Goal: Book appointment/travel/reservation

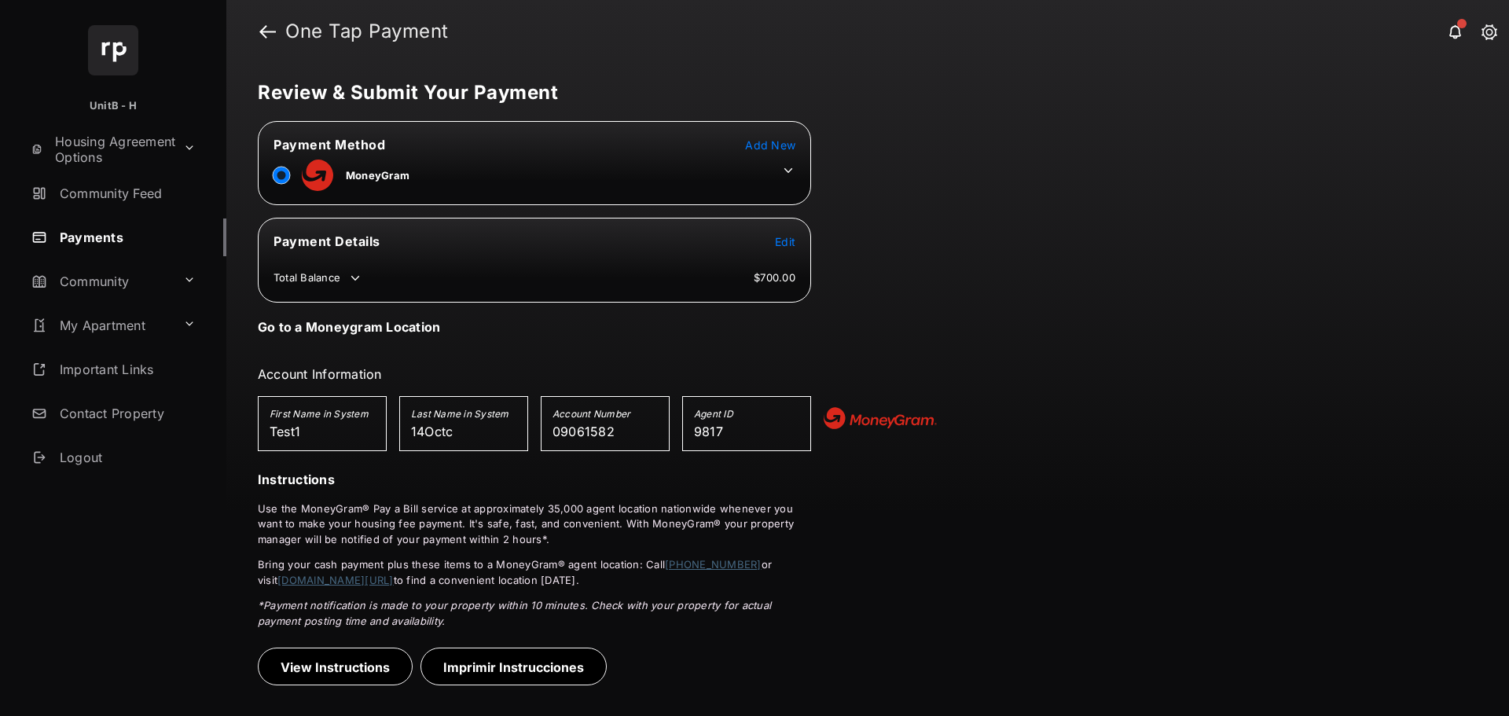
click at [791, 168] on icon at bounding box center [788, 170] width 14 height 14
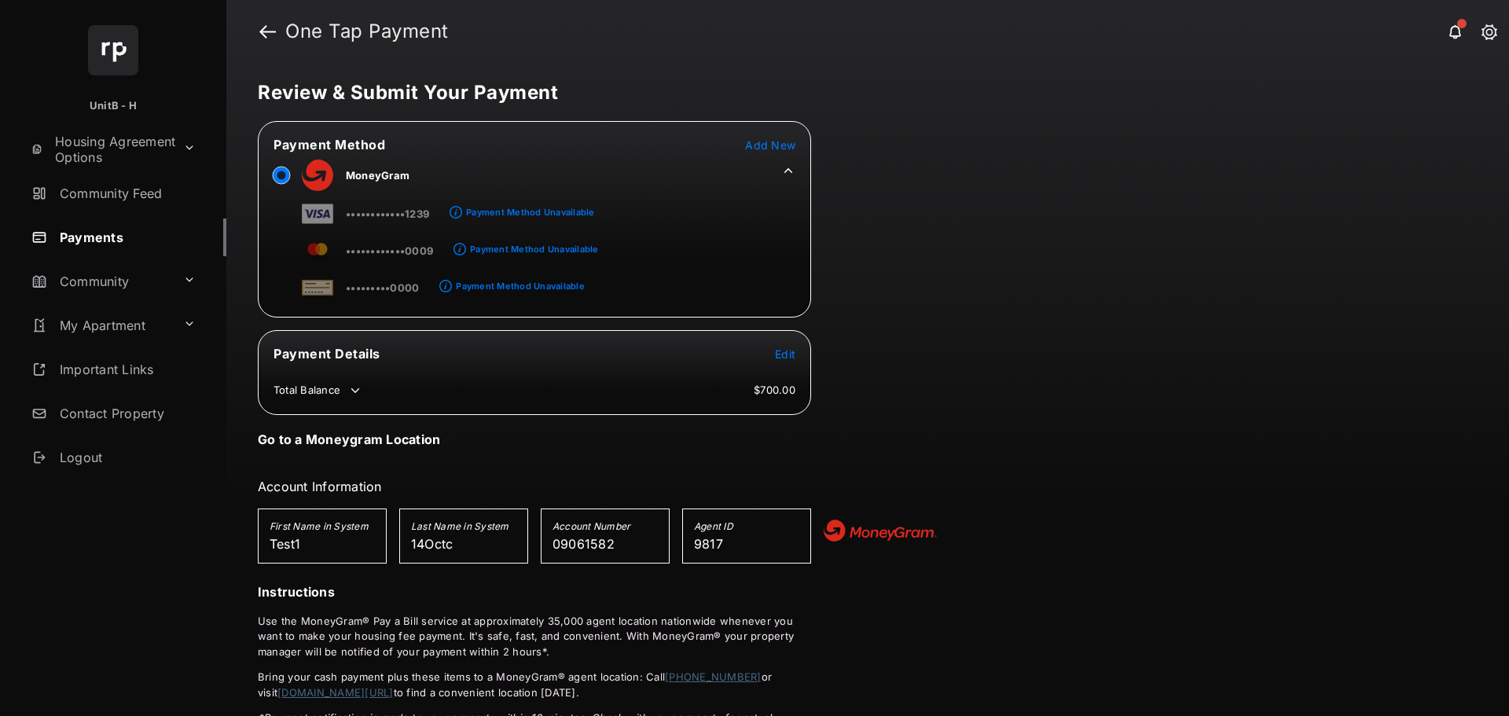
click at [788, 149] on span "Add New" at bounding box center [770, 144] width 50 height 13
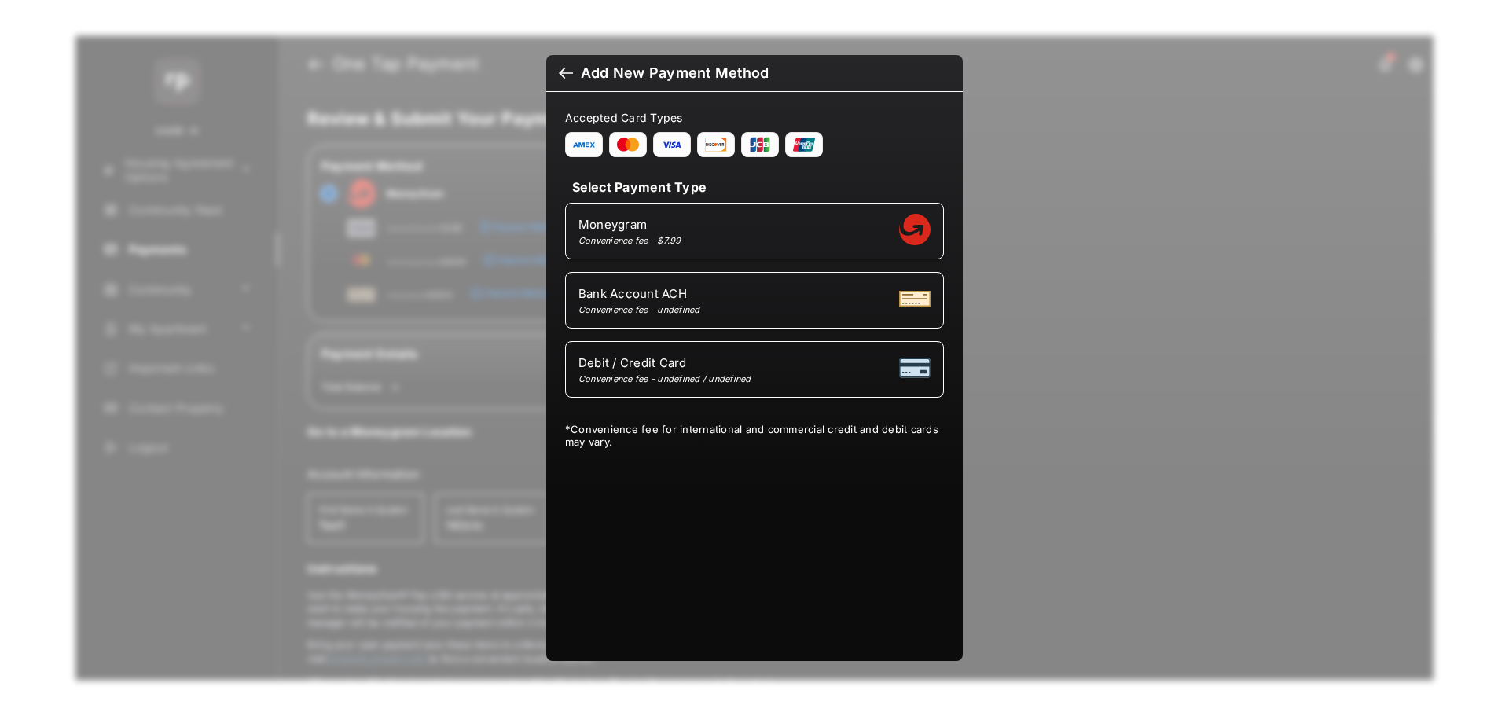
click at [672, 358] on span "Debit / Credit Card" at bounding box center [664, 362] width 173 height 15
select select "**"
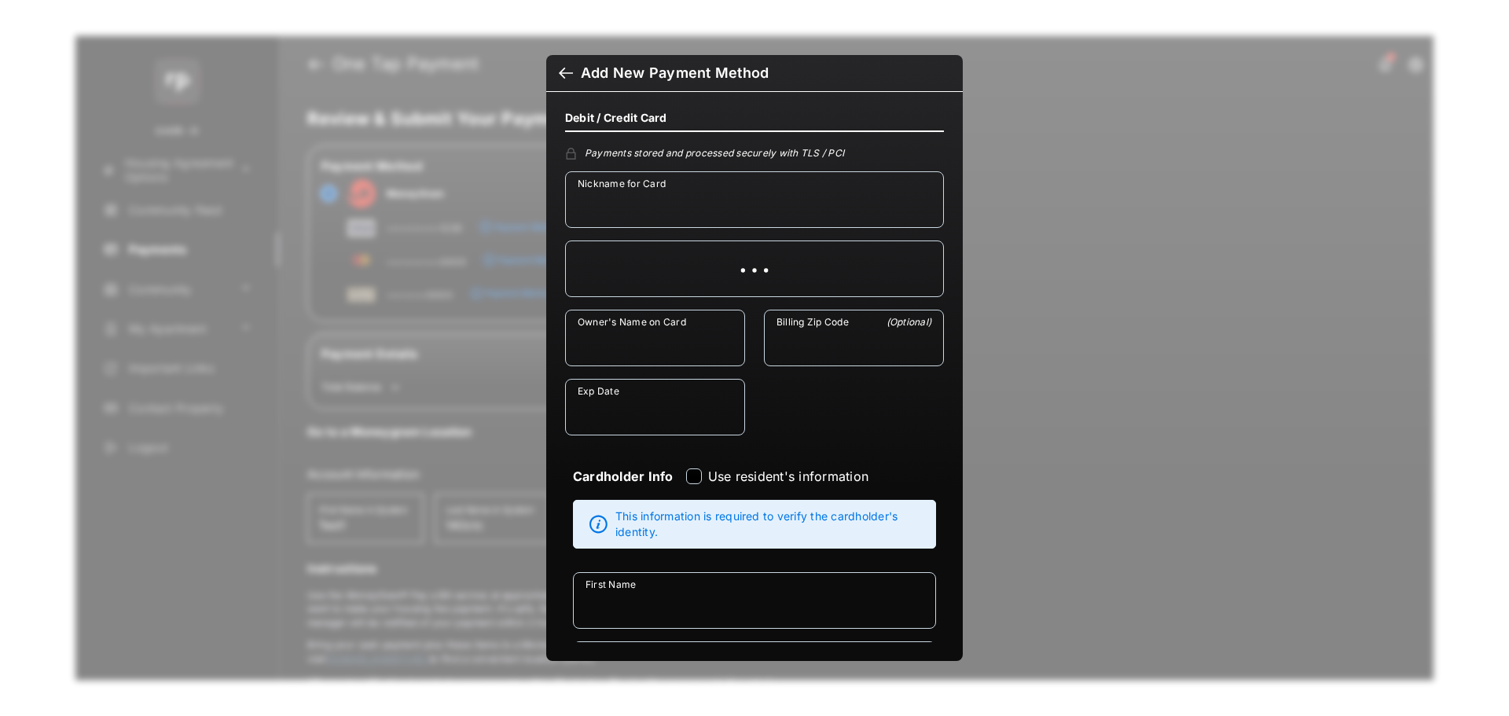
click at [564, 67] on div at bounding box center [566, 74] width 14 height 17
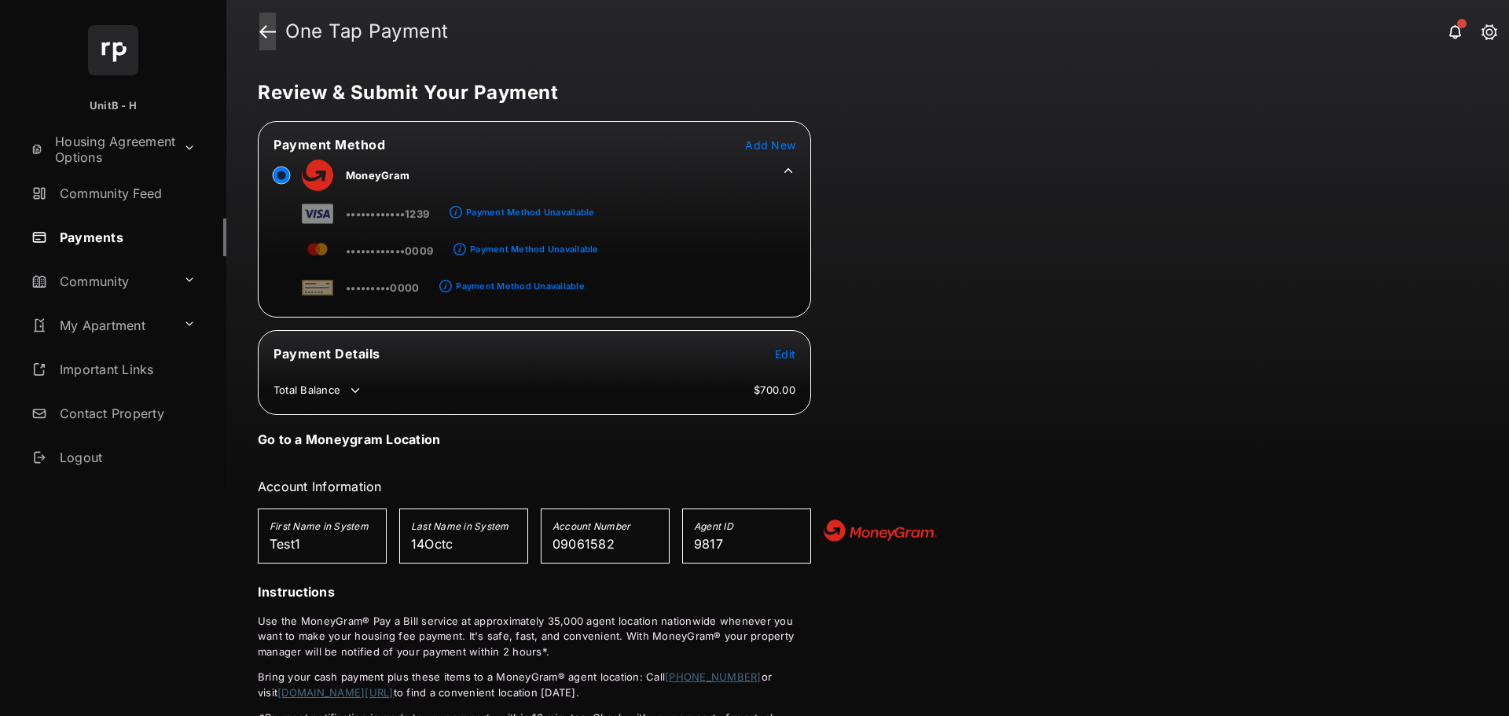
click at [270, 33] on link at bounding box center [267, 32] width 17 height 38
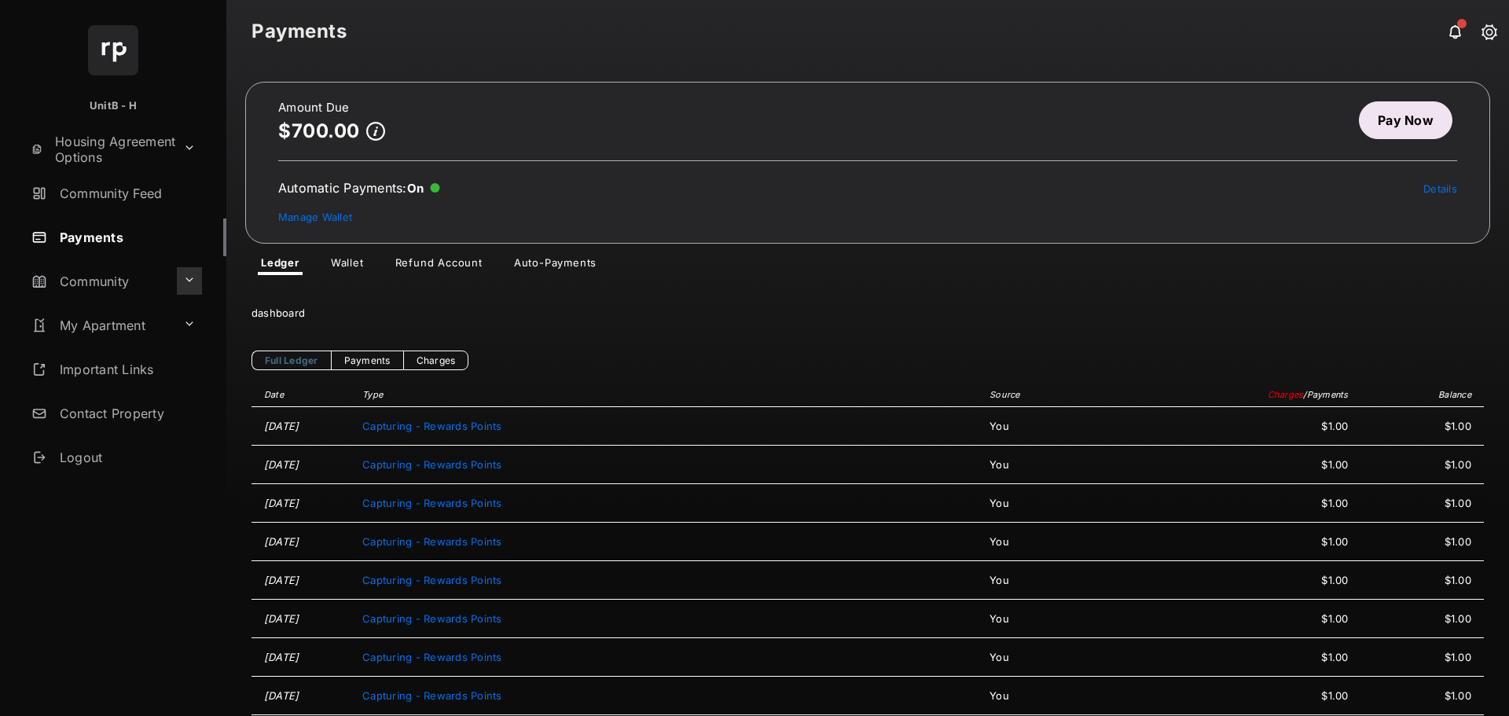
click at [191, 282] on button at bounding box center [189, 281] width 25 height 28
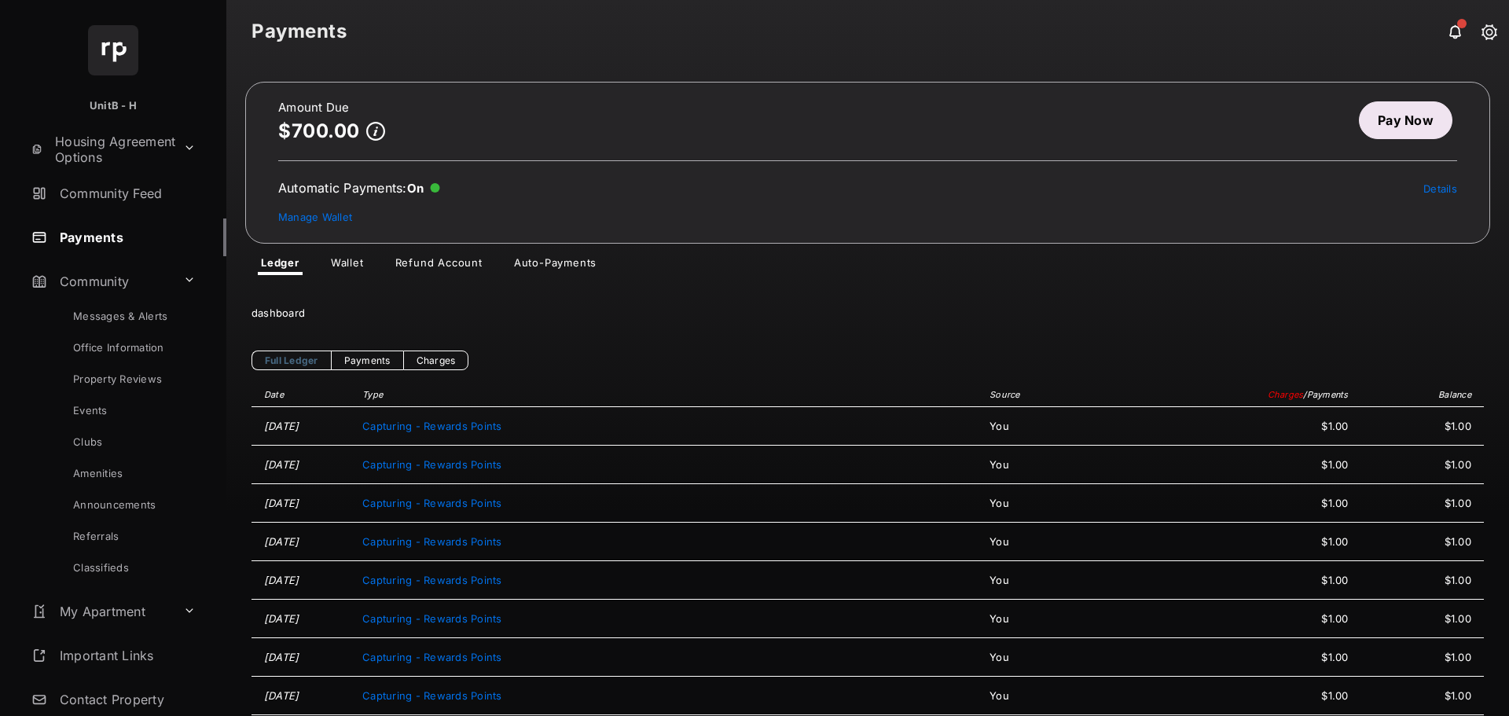
click at [100, 466] on link "Amenities" at bounding box center [127, 472] width 197 height 31
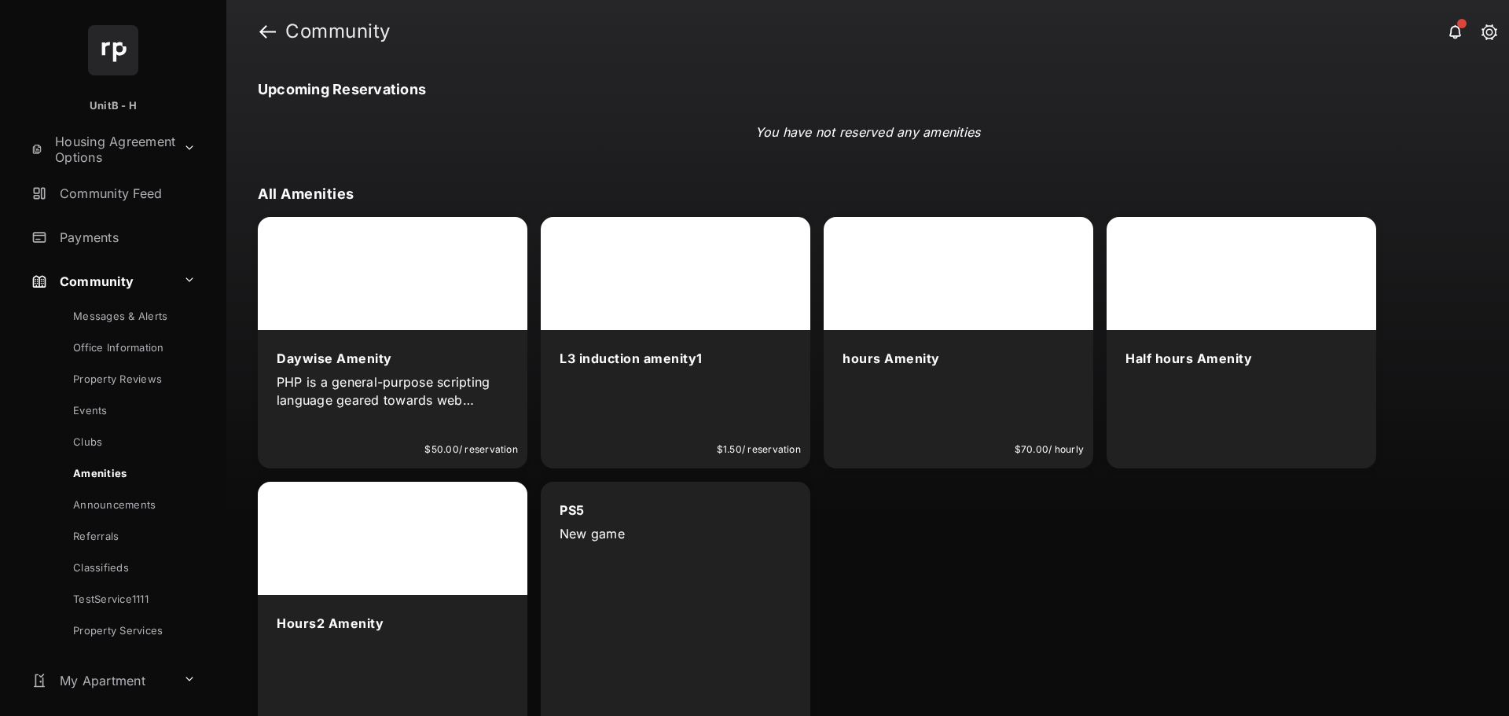
scroll to position [118, 0]
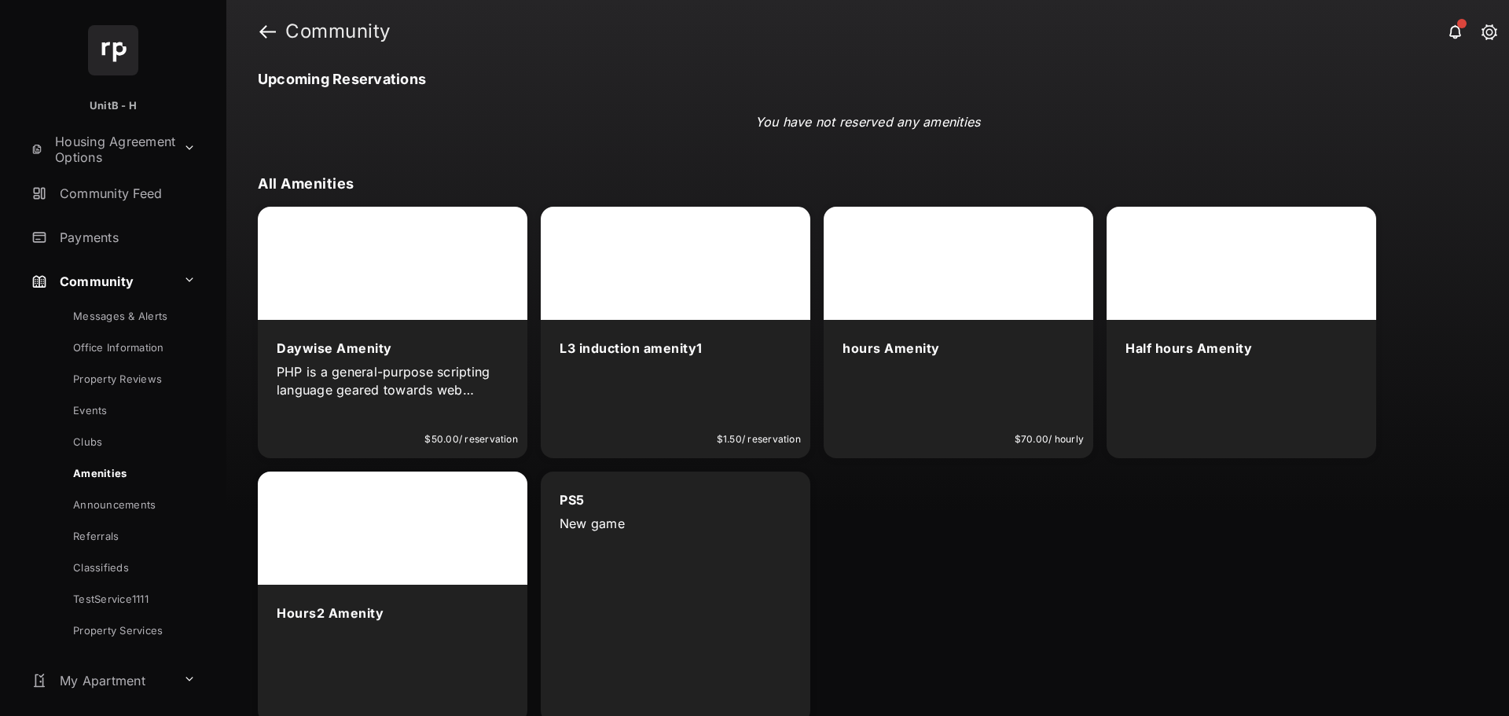
click at [430, 320] on div "Daywise Amenity PHP is a general-purpose scripting language geared towards web …" at bounding box center [393, 371] width 270 height 102
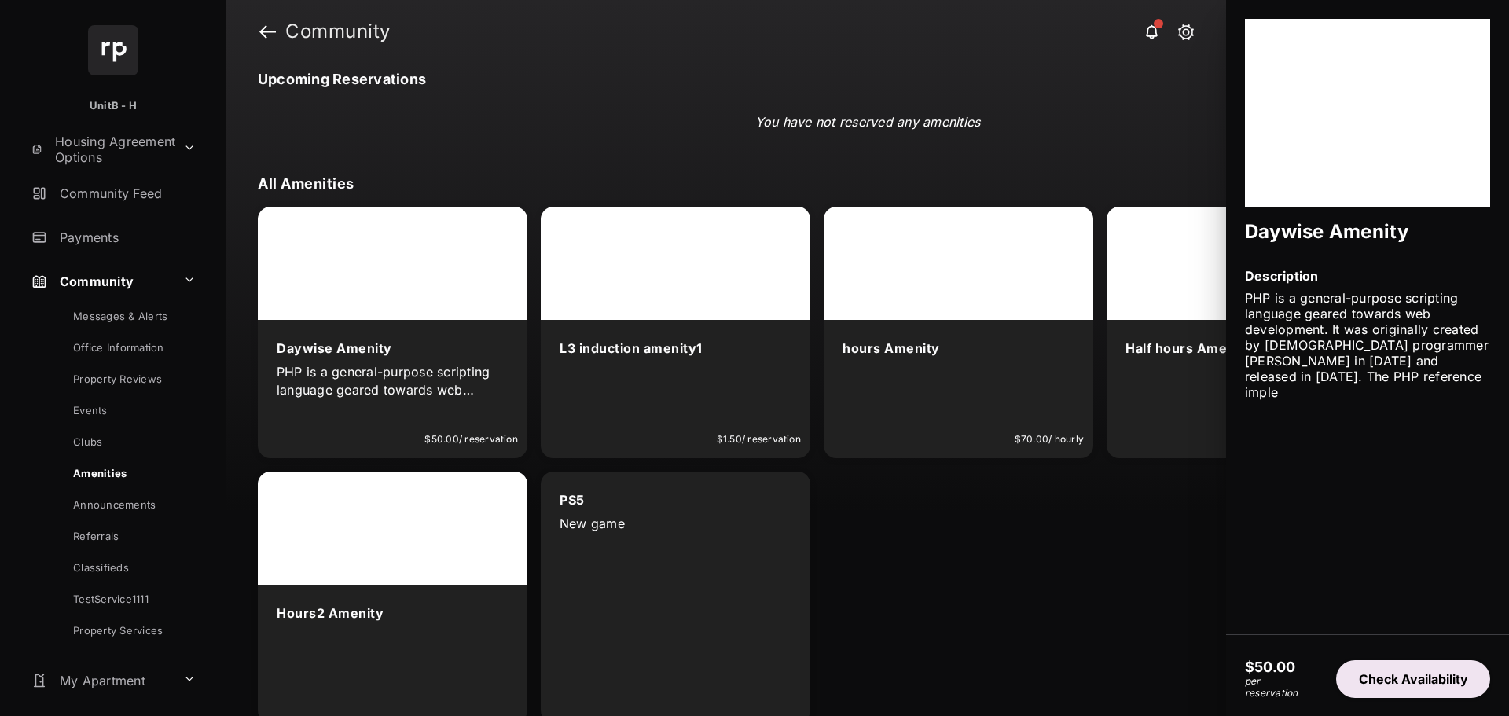
click at [1366, 677] on button "Check Availability" at bounding box center [1413, 679] width 154 height 38
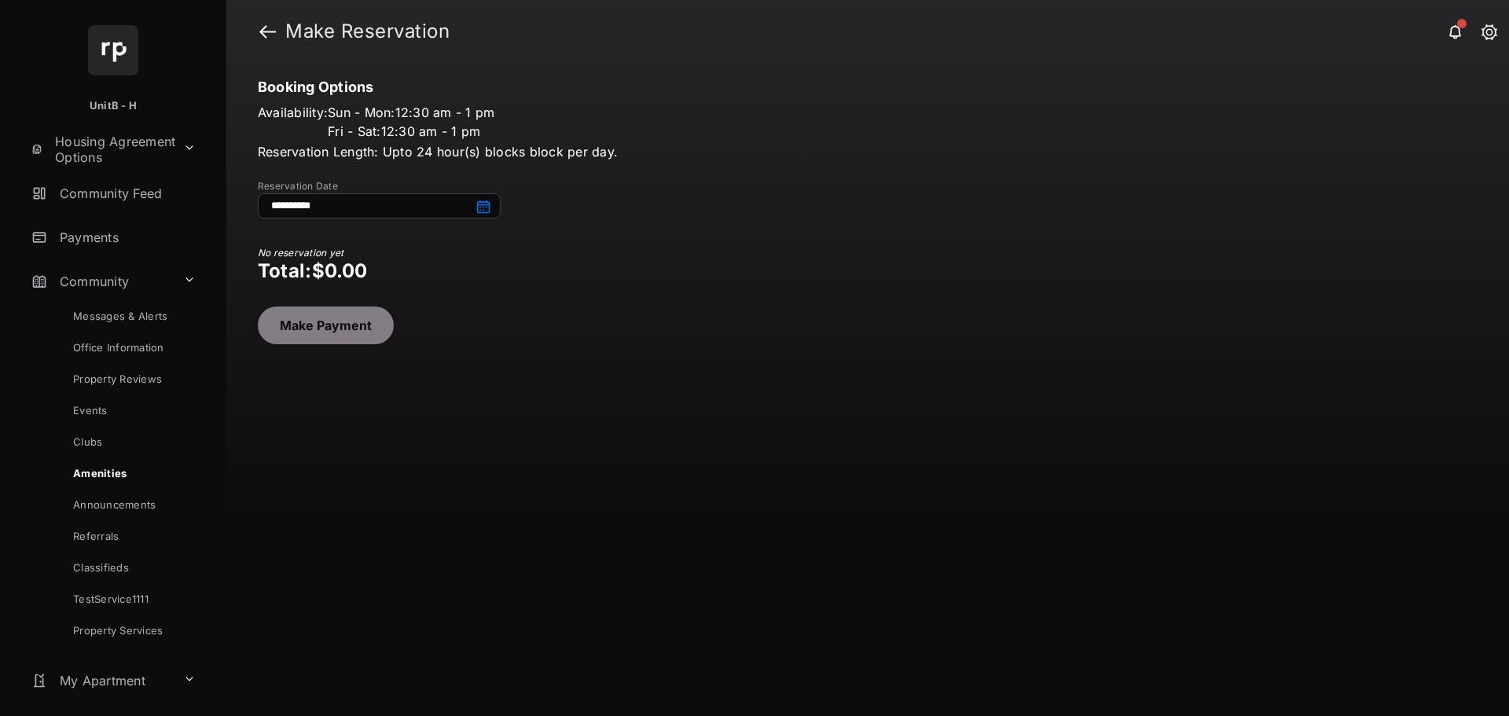
click at [472, 207] on input at bounding box center [379, 205] width 243 height 25
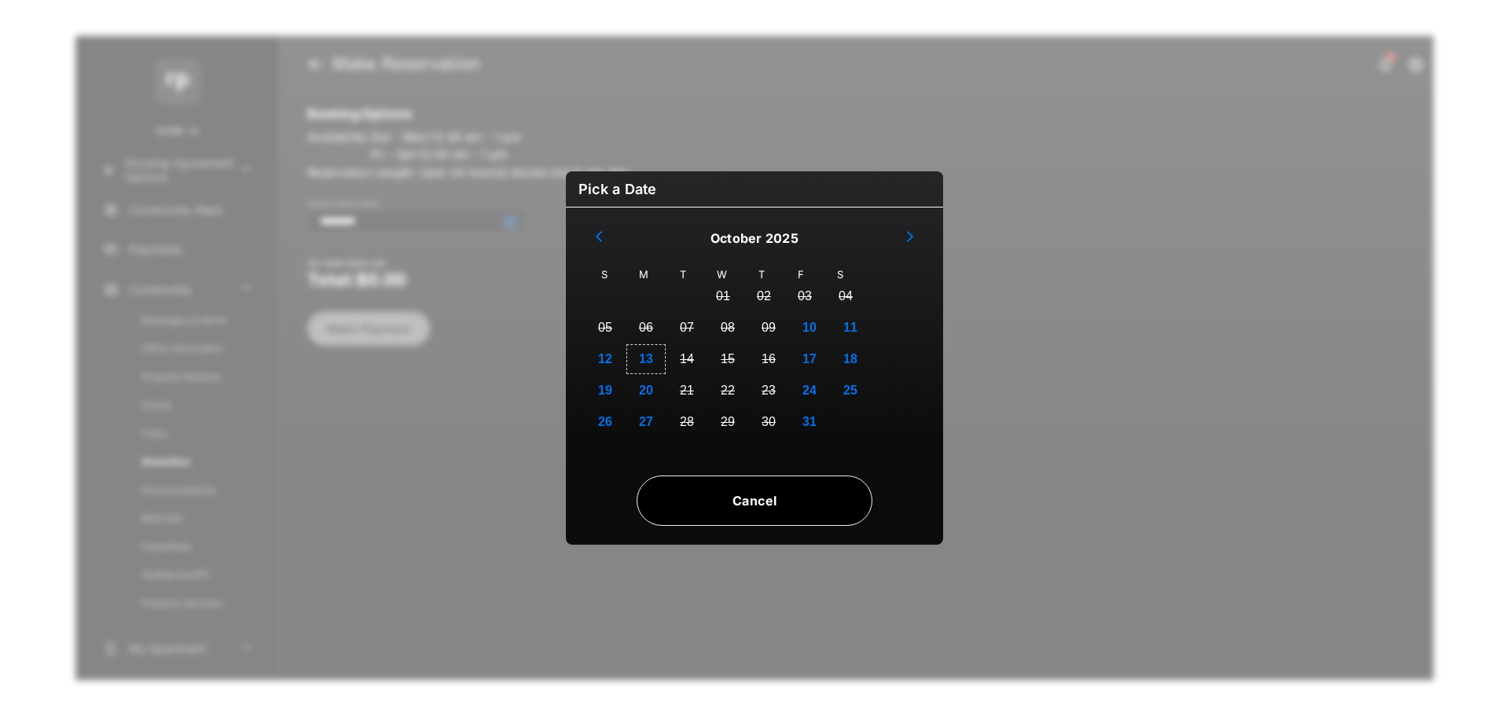
click at [647, 358] on button "13" at bounding box center [646, 358] width 41 height 31
type input "**********"
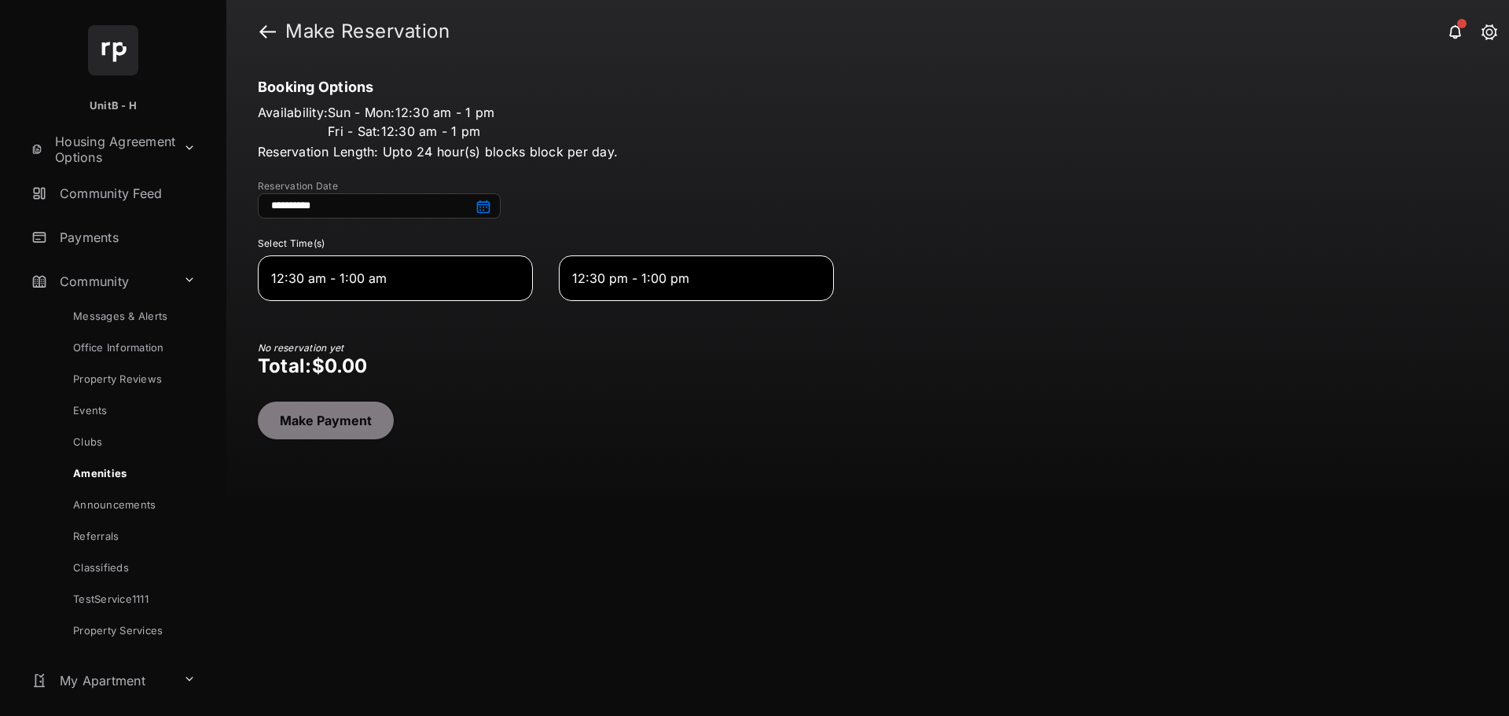
click at [688, 268] on 2025-10-13T13\ "12:30 pm - 1:00 pm" at bounding box center [696, 278] width 275 height 46
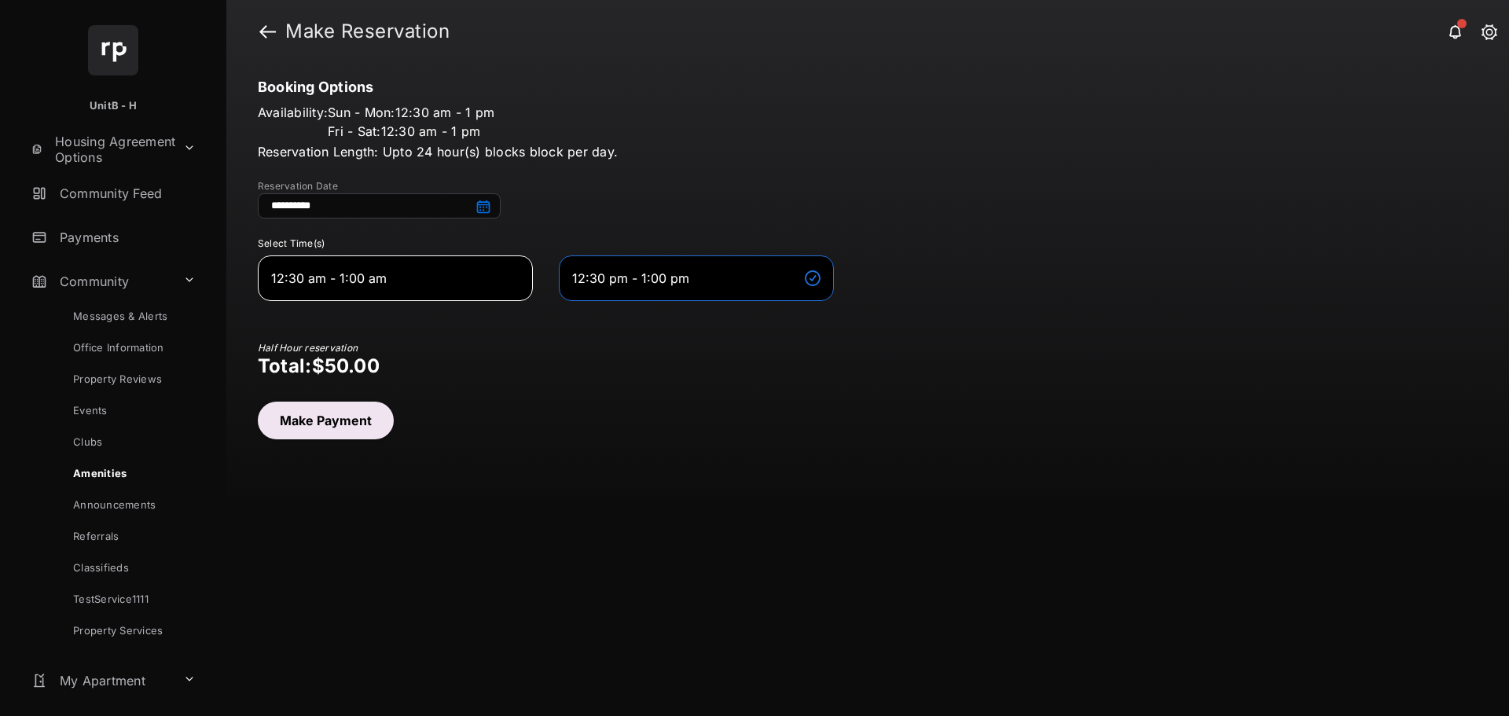
click at [323, 417] on button "Make Payment" at bounding box center [326, 421] width 136 height 38
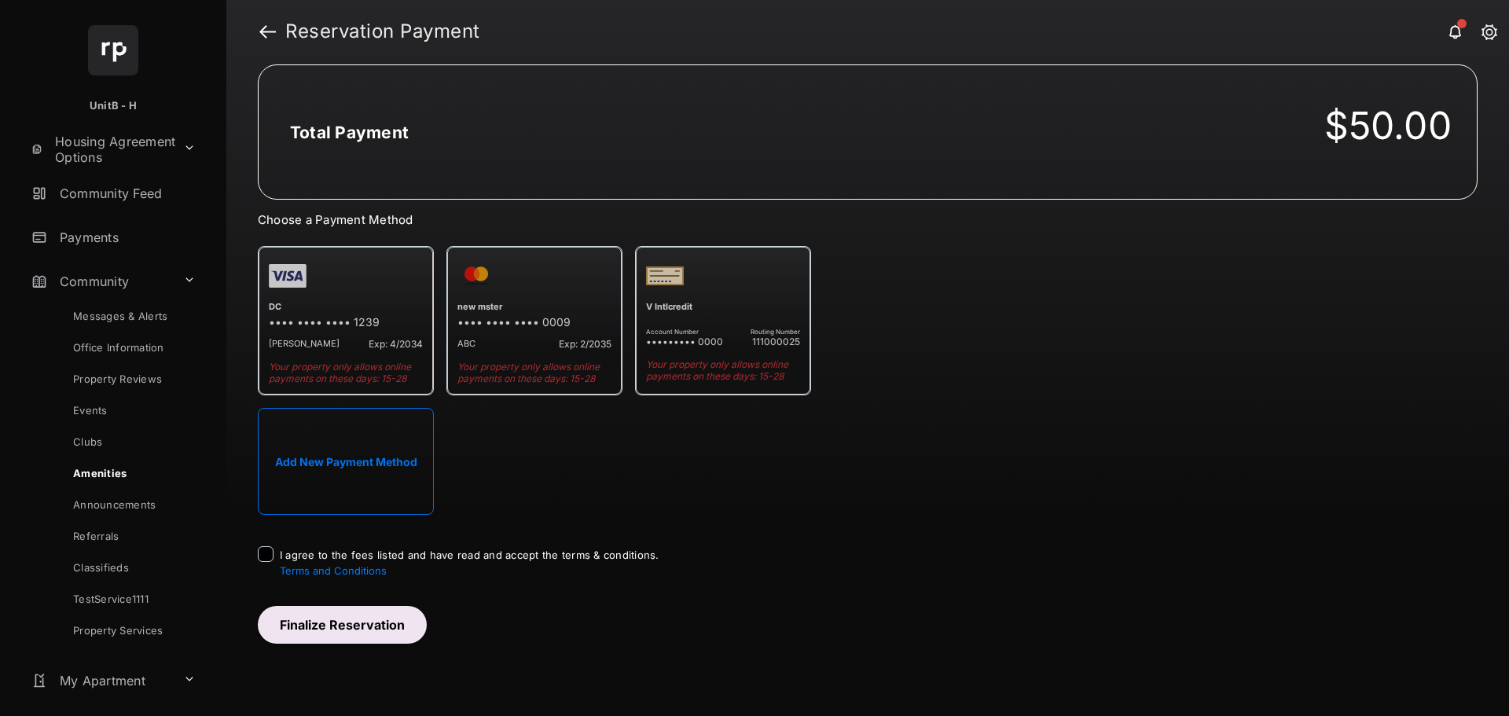
click at [365, 421] on button "Add New Payment Method" at bounding box center [346, 461] width 176 height 107
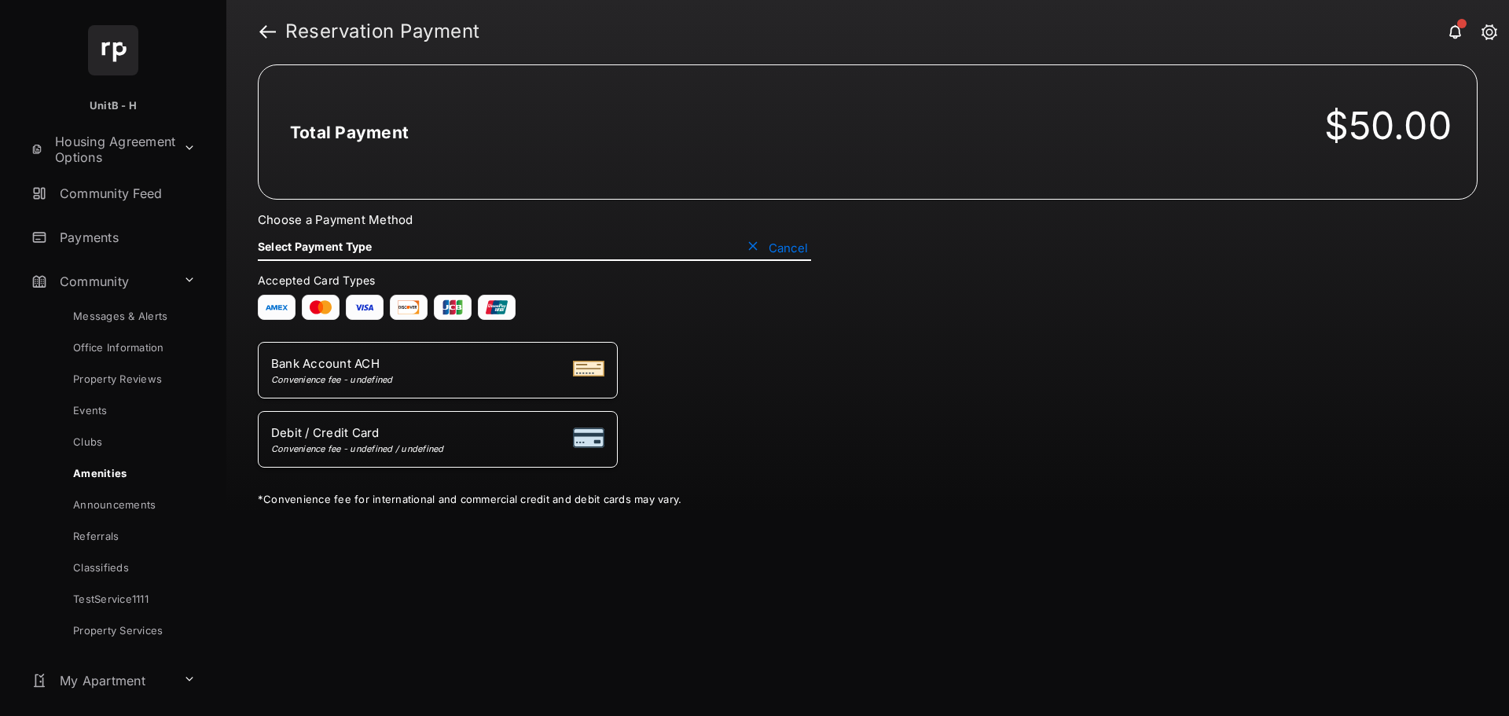
click at [795, 244] on button "Cancel" at bounding box center [778, 248] width 68 height 16
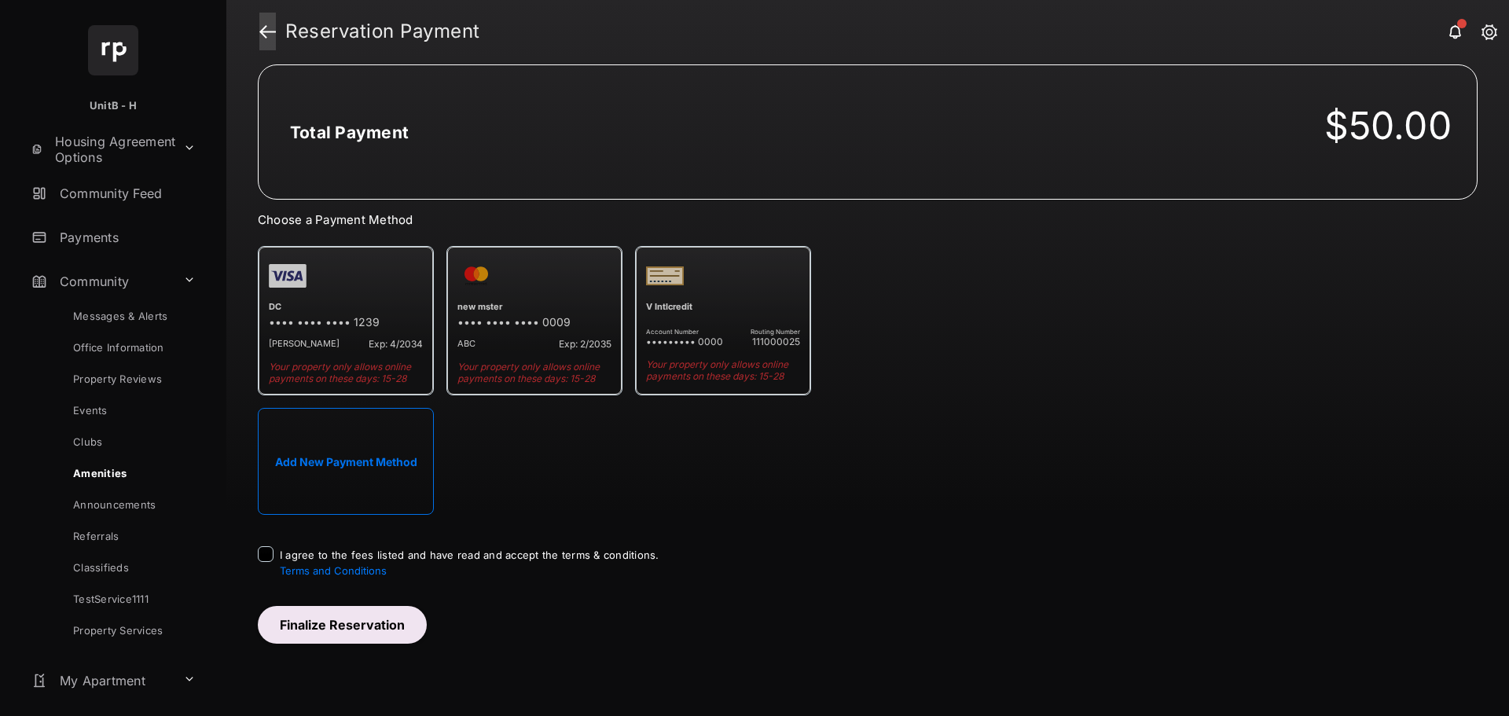
click at [266, 33] on link at bounding box center [267, 32] width 17 height 38
